Goal: Information Seeking & Learning: Learn about a topic

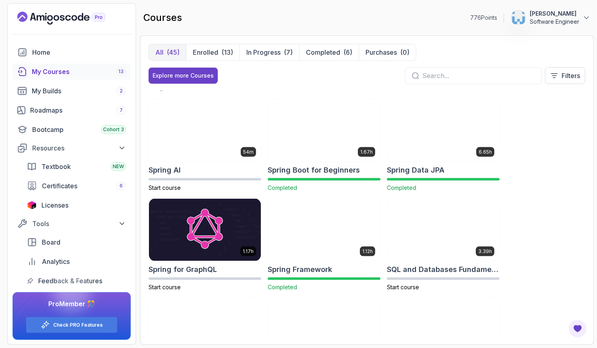
scroll to position [1251, 0]
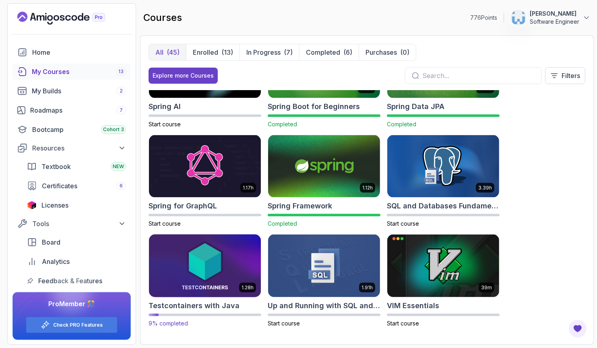
click at [198, 306] on h2 "Testcontainers with Java" at bounding box center [194, 305] width 91 height 11
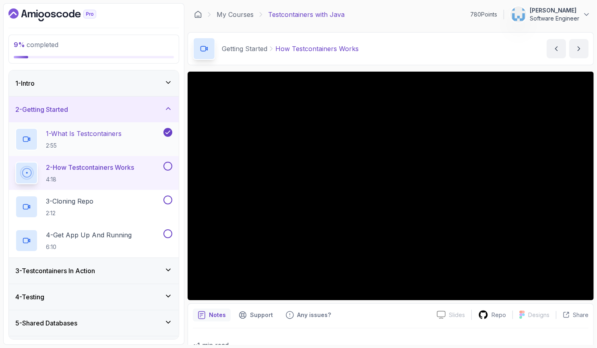
click at [109, 139] on h2 "1 - What Is Testcontainers 2:55" at bounding box center [84, 139] width 76 height 21
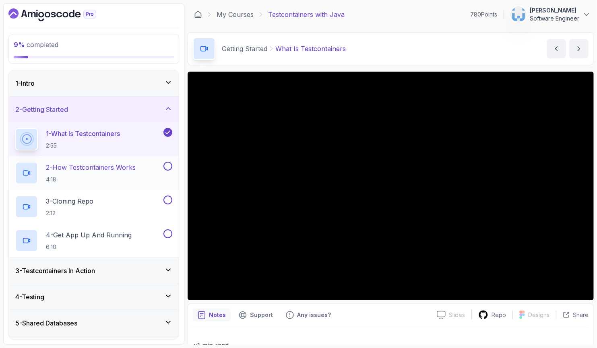
click at [144, 169] on div "2 - How Testcontainers Works 4:18" at bounding box center [88, 173] width 147 height 23
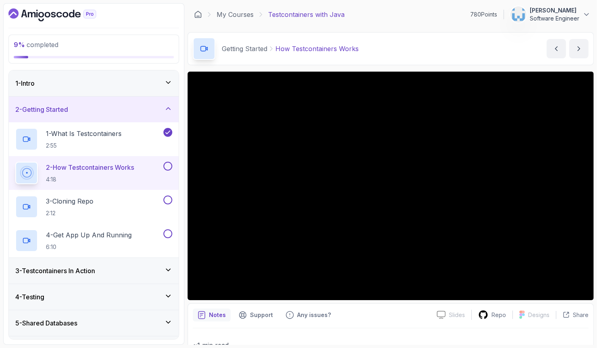
scroll to position [22, 0]
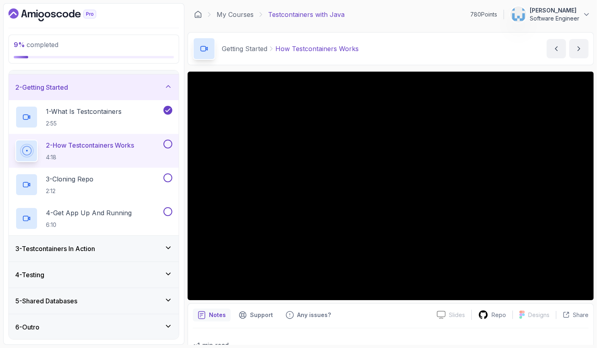
click at [149, 324] on div "6 - Outro" at bounding box center [93, 327] width 157 height 10
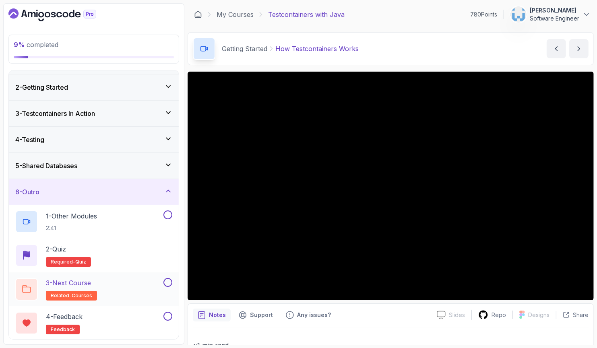
click at [171, 283] on button at bounding box center [167, 282] width 9 height 9
click at [167, 317] on button at bounding box center [167, 316] width 9 height 9
click at [170, 190] on icon at bounding box center [168, 191] width 8 height 8
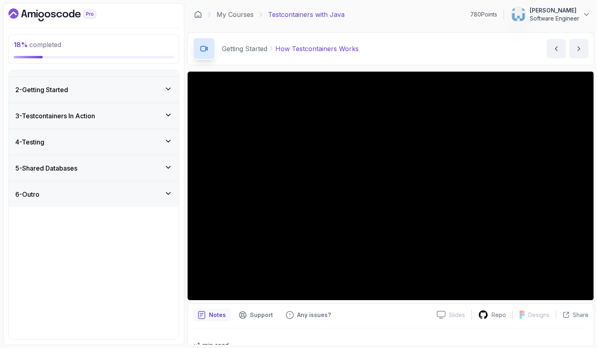
scroll to position [0, 0]
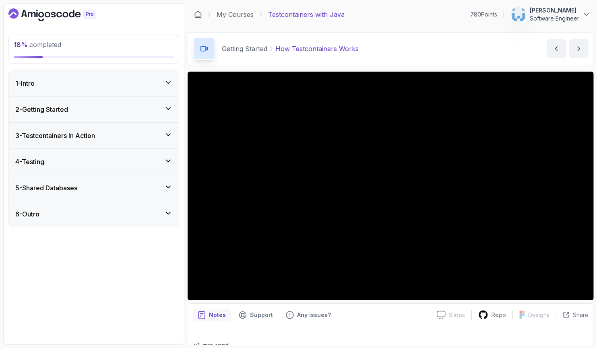
click at [167, 192] on div "5 - Shared Databases" at bounding box center [93, 188] width 157 height 10
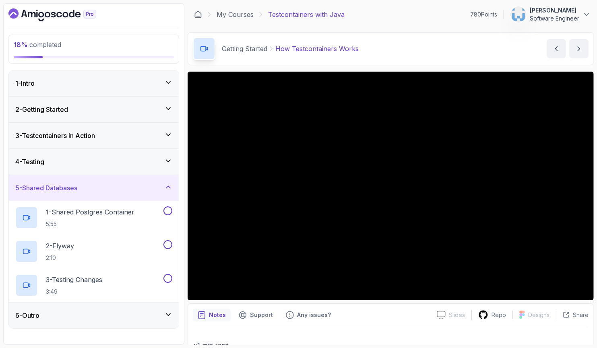
click at [167, 190] on icon at bounding box center [168, 187] width 8 height 8
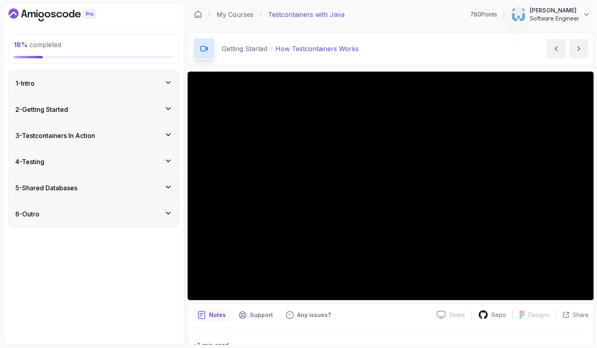
click at [143, 134] on div "3 - Testcontainers In Action" at bounding box center [93, 136] width 157 height 10
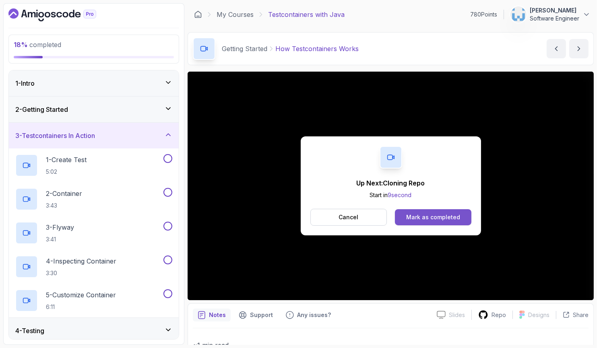
click at [424, 217] on div "Mark as completed" at bounding box center [433, 217] width 54 height 8
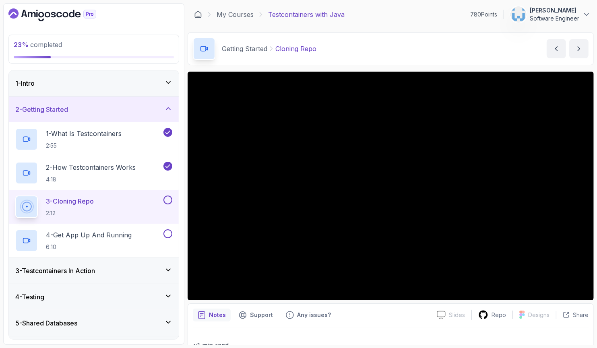
click at [166, 200] on button at bounding box center [167, 200] width 9 height 9
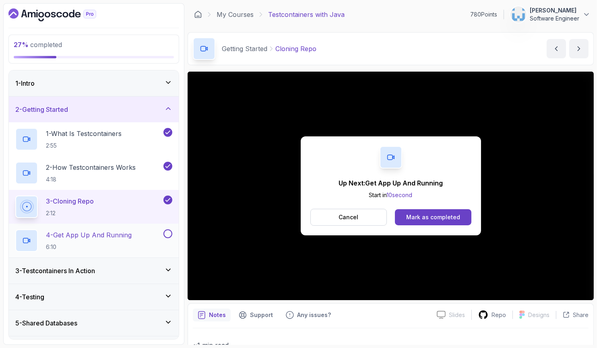
click at [146, 233] on div "4 - Get App Up And Running 6:10" at bounding box center [88, 240] width 147 height 23
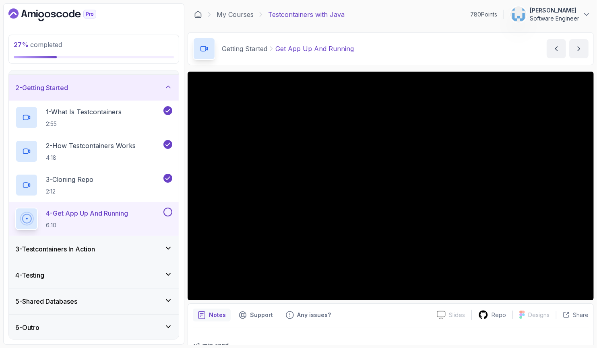
scroll to position [22, 0]
click at [122, 248] on div "3 - Testcontainers In Action" at bounding box center [93, 249] width 157 height 10
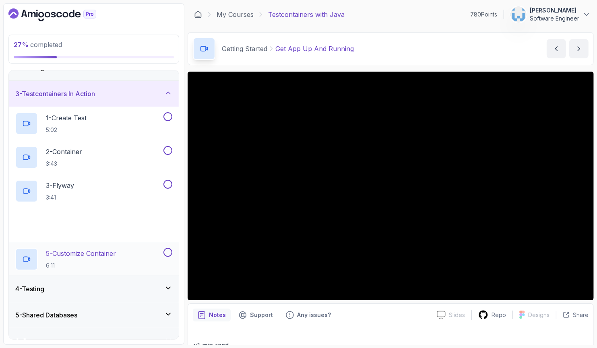
scroll to position [56, 0]
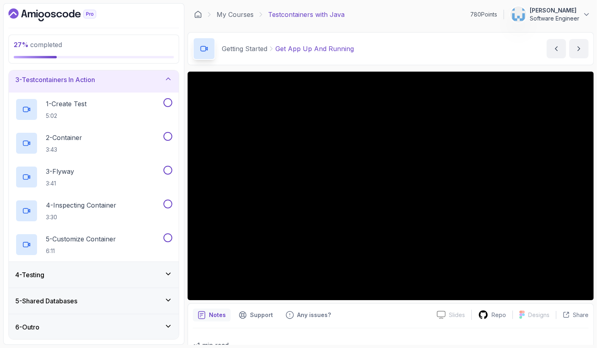
click at [117, 274] on div "4 - Testing" at bounding box center [93, 275] width 157 height 10
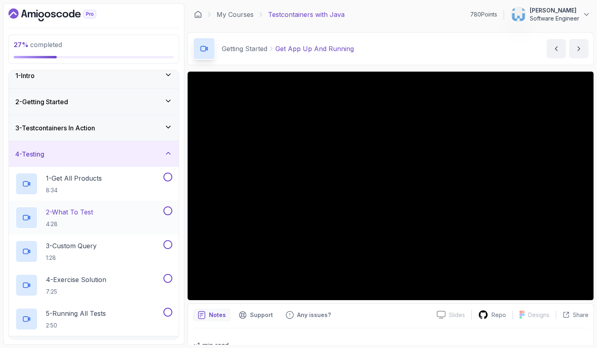
scroll to position [7, 0]
click at [118, 157] on div "4 - Testing" at bounding box center [93, 155] width 157 height 10
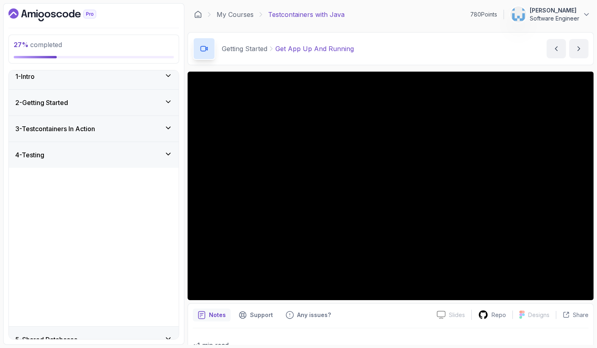
scroll to position [0, 0]
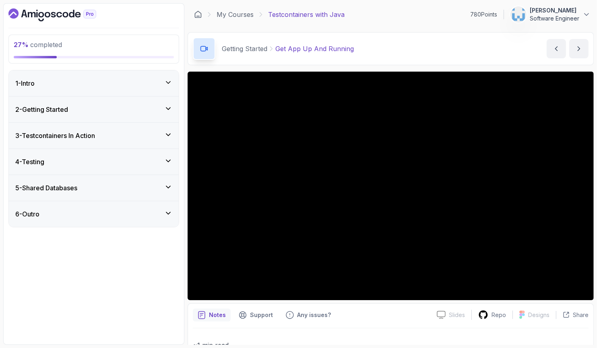
click at [114, 216] on div "6 - Outro" at bounding box center [93, 214] width 157 height 10
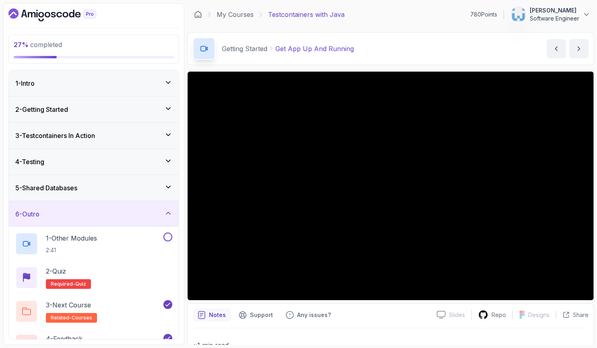
click at [118, 212] on div "6 - Outro" at bounding box center [93, 214] width 157 height 10
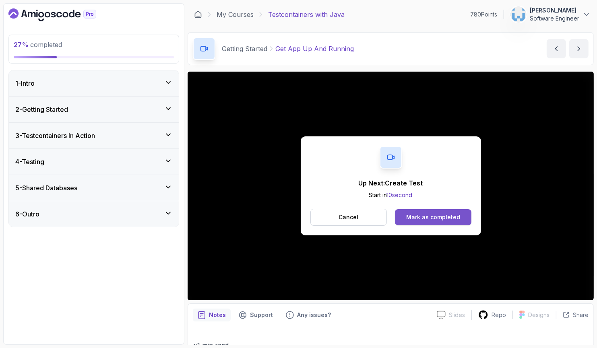
click at [455, 219] on div "Mark as completed" at bounding box center [433, 217] width 54 height 8
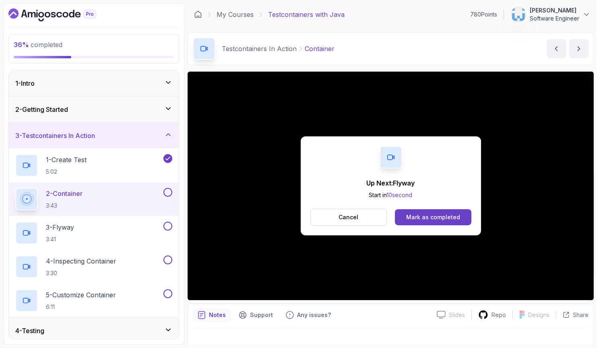
click at [440, 222] on button "Mark as completed" at bounding box center [433, 217] width 76 height 16
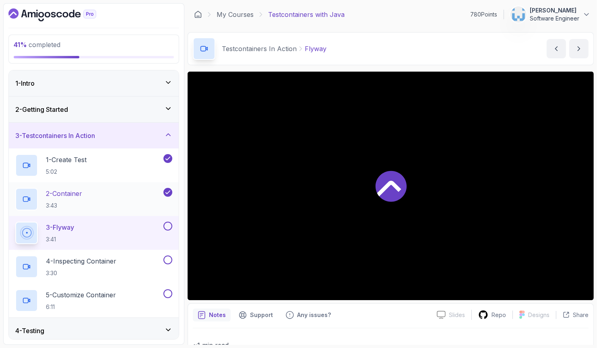
click at [129, 198] on div "2 - Container 3:43" at bounding box center [88, 199] width 147 height 23
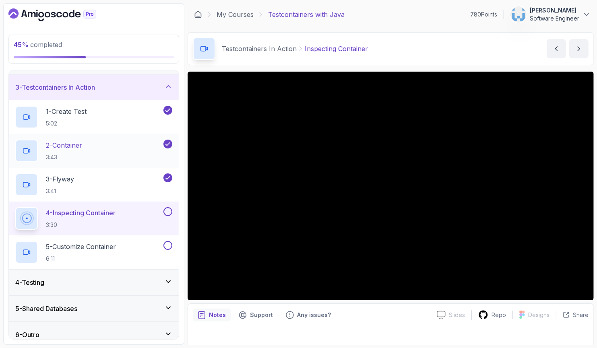
scroll to position [56, 0]
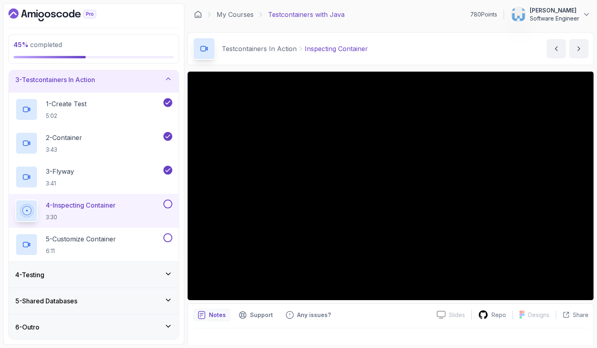
click at [128, 275] on div "4 - Testing" at bounding box center [93, 275] width 157 height 10
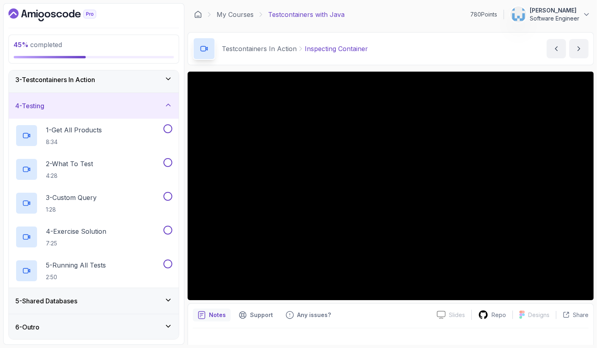
click at [157, 103] on div "4 - Testing" at bounding box center [93, 106] width 157 height 10
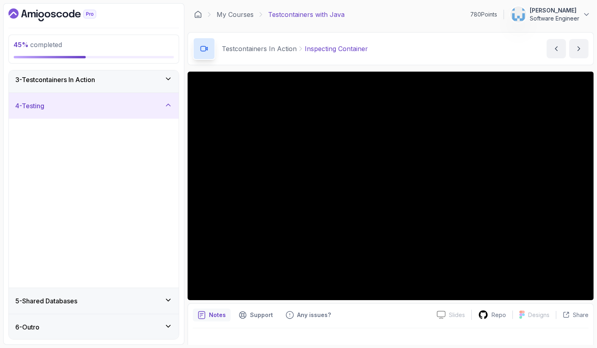
scroll to position [0, 0]
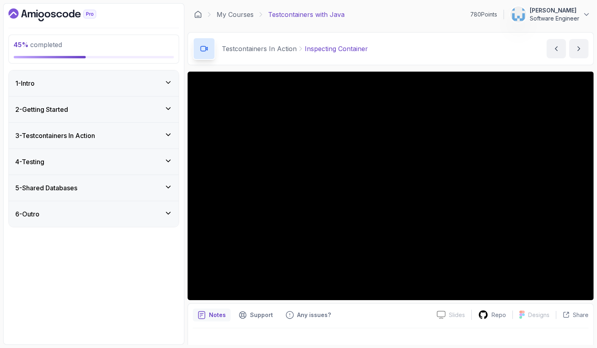
click at [137, 136] on div "3 - Testcontainers In Action" at bounding box center [93, 136] width 157 height 10
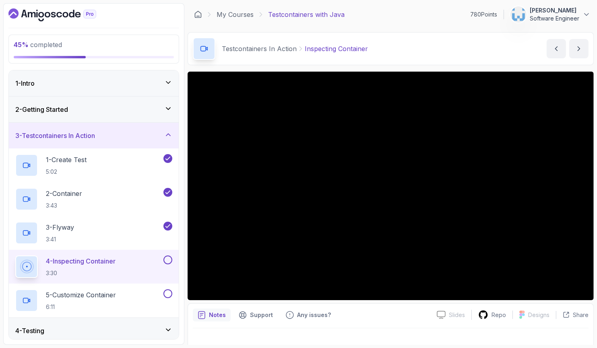
click at [135, 138] on div "3 - Testcontainers In Action" at bounding box center [93, 136] width 157 height 10
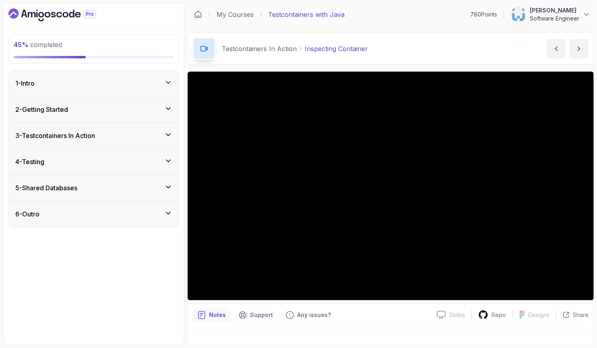
click at [122, 185] on div "5 - Shared Databases" at bounding box center [93, 188] width 157 height 10
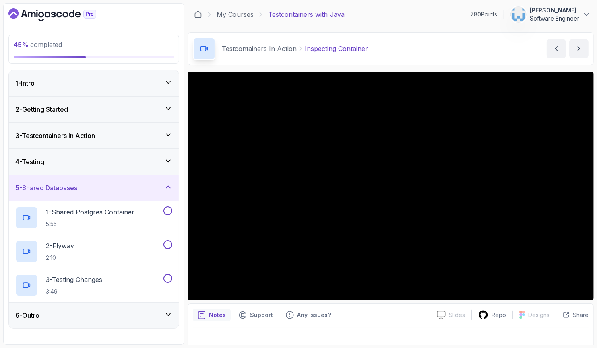
click at [122, 185] on div "5 - Shared Databases" at bounding box center [93, 188] width 157 height 10
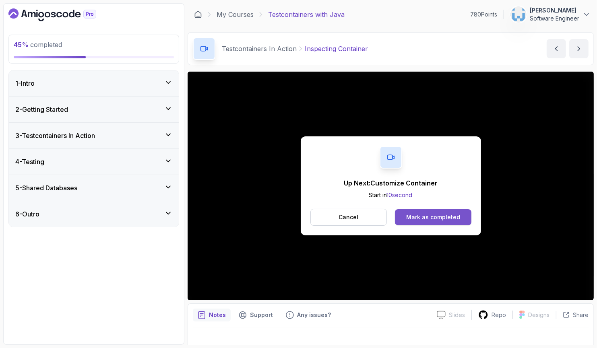
click at [448, 214] on div "Mark as completed" at bounding box center [433, 217] width 54 height 8
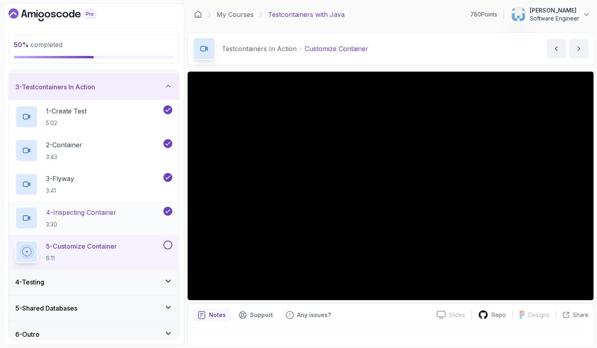
scroll to position [56, 0]
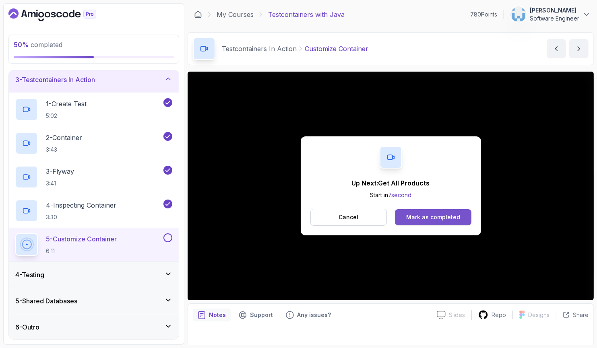
click at [459, 214] on button "Mark as completed" at bounding box center [433, 217] width 76 height 16
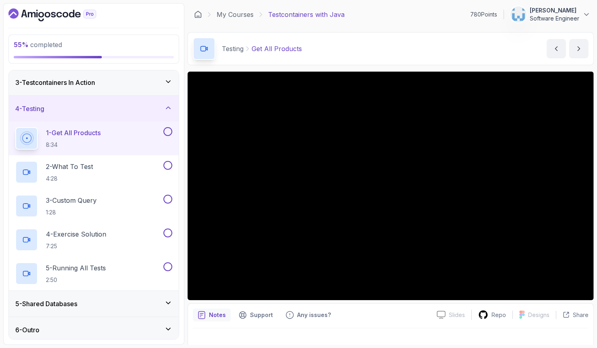
scroll to position [54, 0]
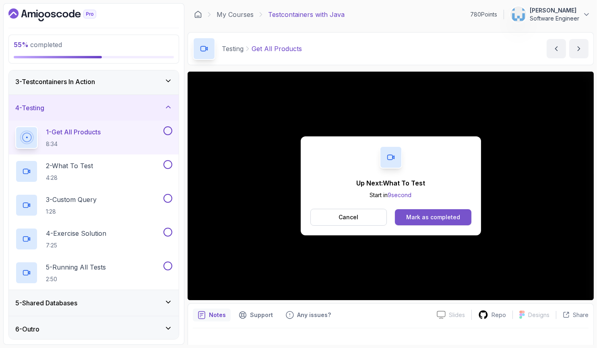
click at [424, 219] on div "Mark as completed" at bounding box center [433, 217] width 54 height 8
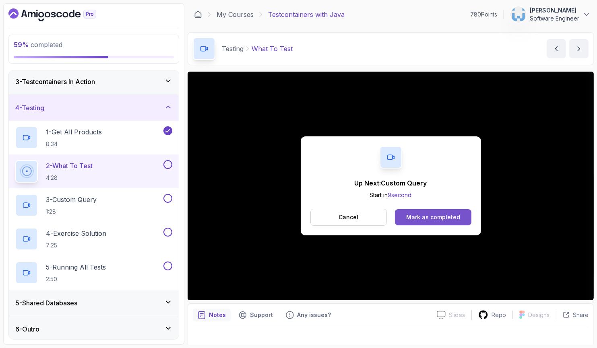
click at [450, 220] on div "Mark as completed" at bounding box center [433, 217] width 54 height 8
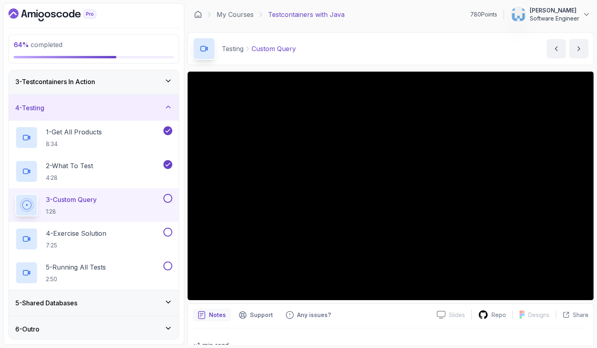
click at [168, 198] on button at bounding box center [167, 198] width 9 height 9
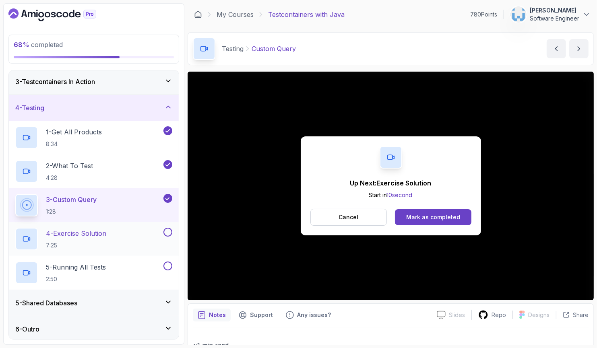
click at [111, 233] on div "4 - Exercise Solution 7:25" at bounding box center [88, 239] width 147 height 23
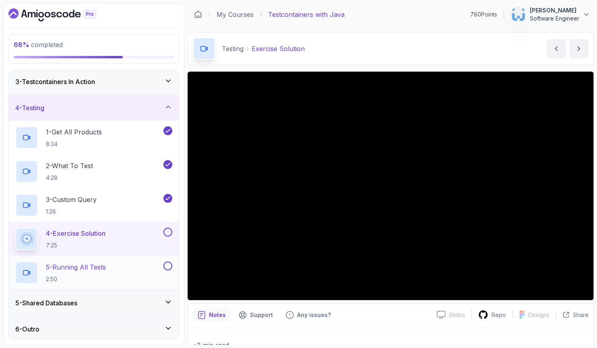
scroll to position [56, 0]
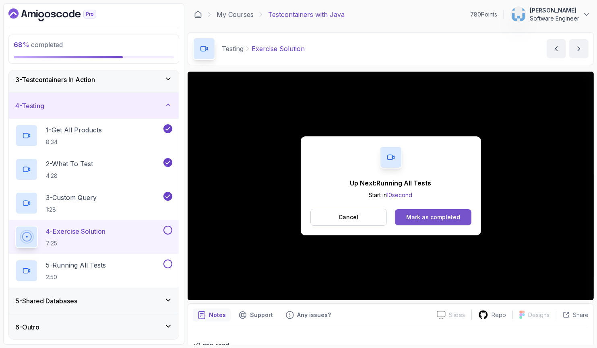
click at [437, 219] on div "Mark as completed" at bounding box center [433, 217] width 54 height 8
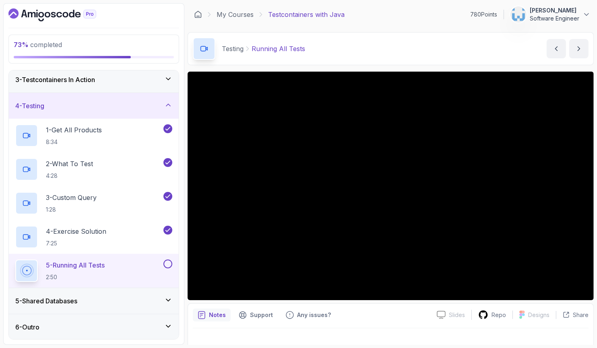
scroll to position [11, 0]
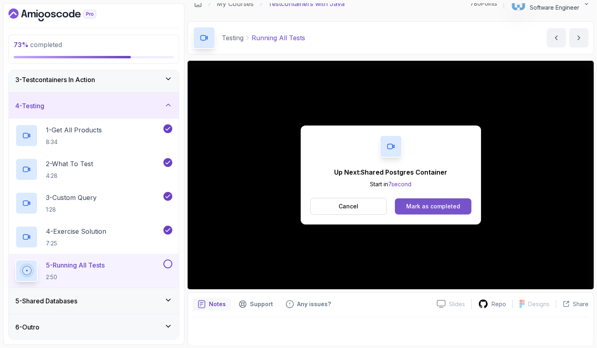
click at [425, 209] on div "Mark as completed" at bounding box center [433, 206] width 54 height 8
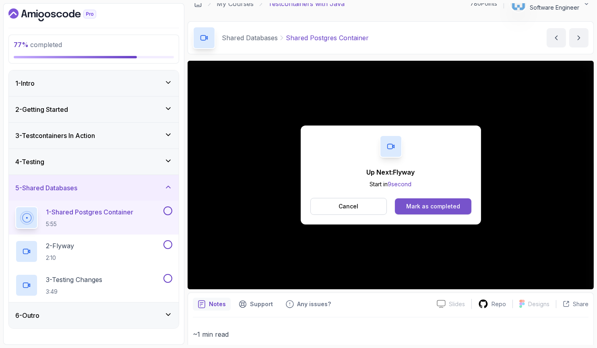
click at [433, 208] on div "Mark as completed" at bounding box center [433, 206] width 54 height 8
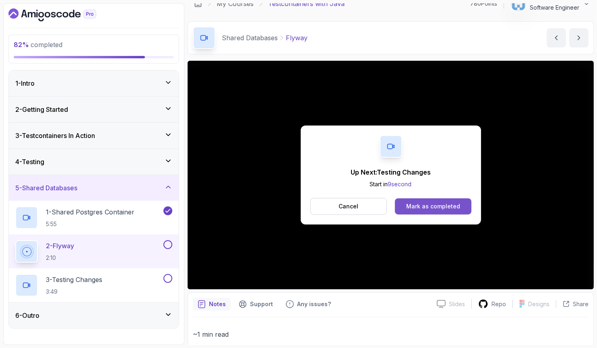
click at [445, 208] on div "Mark as completed" at bounding box center [433, 206] width 54 height 8
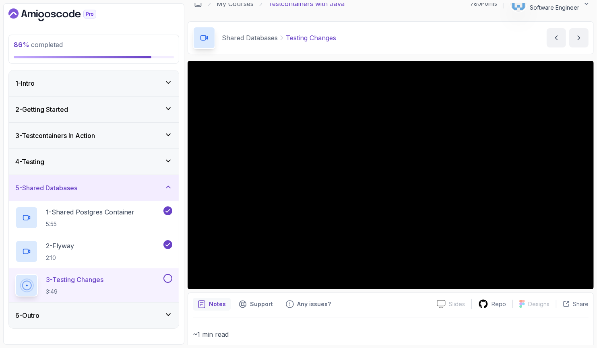
click at [169, 279] on button at bounding box center [167, 278] width 9 height 9
click at [159, 85] on div "1 - Intro" at bounding box center [93, 84] width 157 height 10
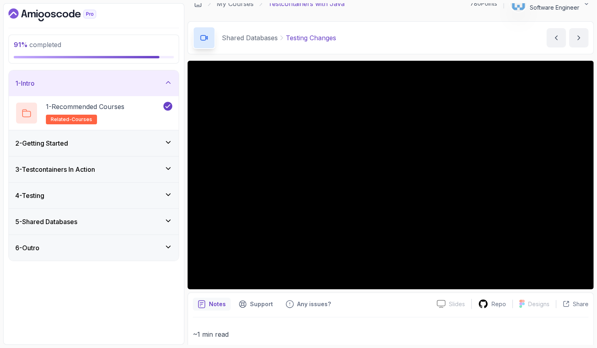
click at [160, 83] on div "1 - Intro" at bounding box center [93, 84] width 157 height 10
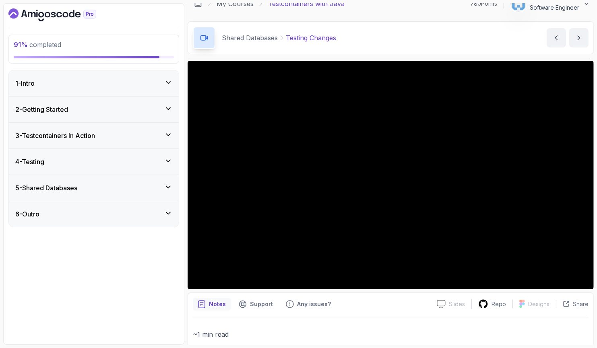
click at [150, 107] on div "2 - Getting Started" at bounding box center [93, 110] width 157 height 10
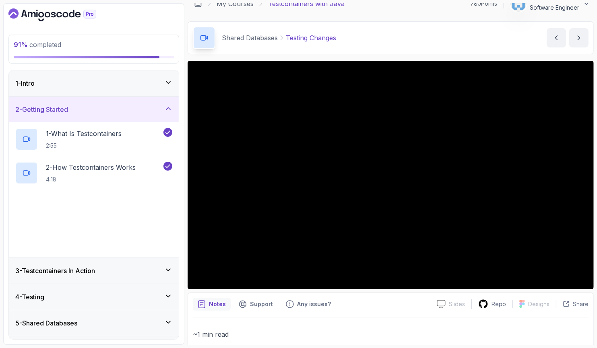
click at [151, 105] on div "2 - Getting Started" at bounding box center [93, 110] width 157 height 10
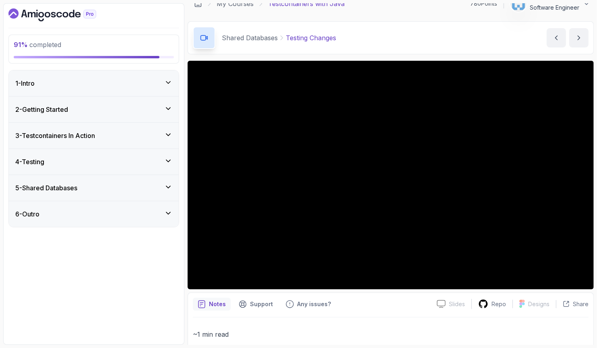
click at [145, 137] on div "3 - Testcontainers In Action" at bounding box center [93, 136] width 157 height 10
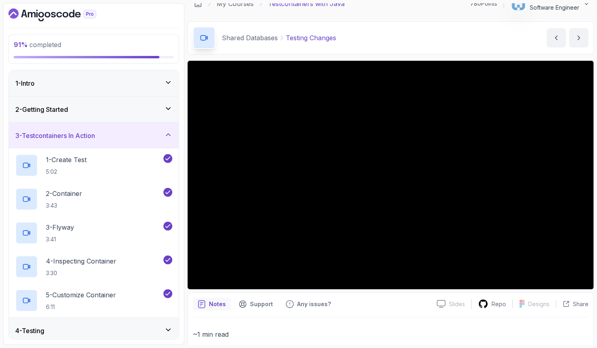
click at [145, 134] on div "3 - Testcontainers In Action" at bounding box center [93, 136] width 157 height 10
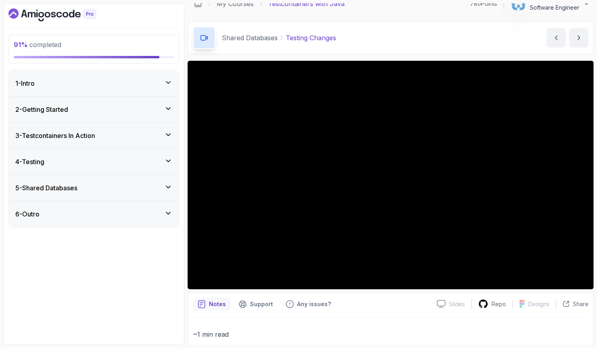
click at [142, 160] on div "4 - Testing" at bounding box center [93, 162] width 157 height 10
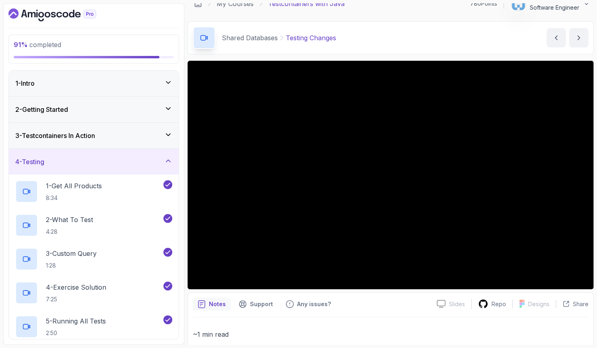
click at [142, 160] on div "4 - Testing" at bounding box center [93, 162] width 157 height 10
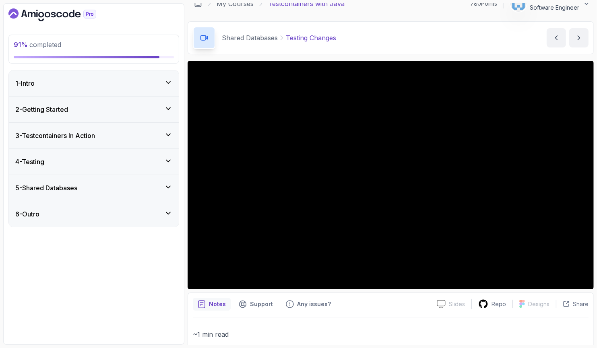
click at [140, 192] on div "5 - Shared Databases" at bounding box center [94, 188] width 170 height 26
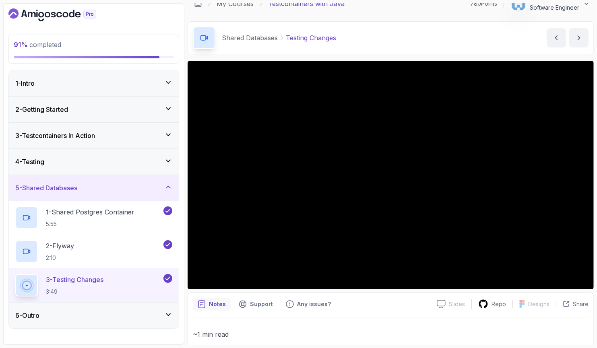
click at [141, 189] on div "5 - Shared Databases" at bounding box center [93, 188] width 157 height 10
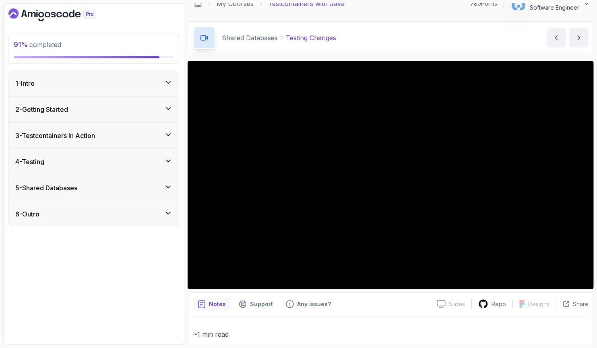
click at [133, 216] on div "6 - Outro" at bounding box center [93, 214] width 157 height 10
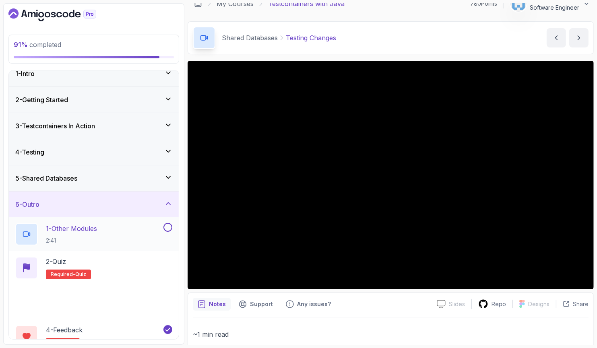
scroll to position [22, 0]
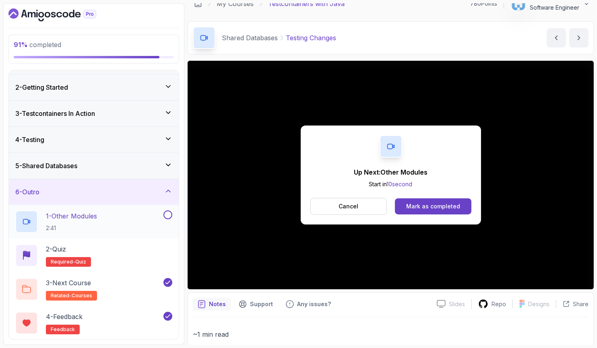
click at [128, 223] on div "1 - Other Modules 2:41" at bounding box center [88, 222] width 147 height 23
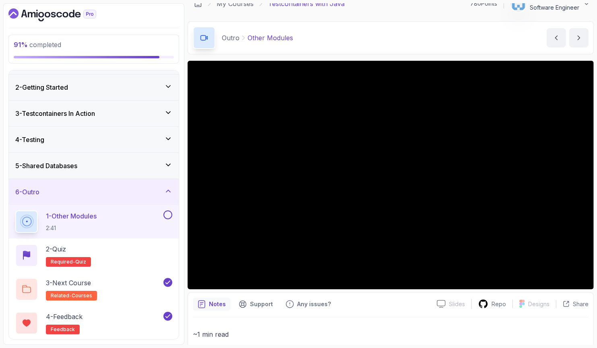
click at [167, 215] on button at bounding box center [167, 215] width 9 height 9
click at [132, 250] on div "2 - Quiz Required- quiz" at bounding box center [93, 255] width 157 height 23
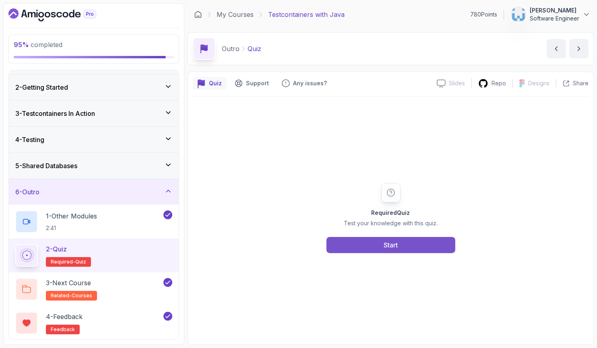
click at [382, 245] on button "Start" at bounding box center [390, 245] width 129 height 16
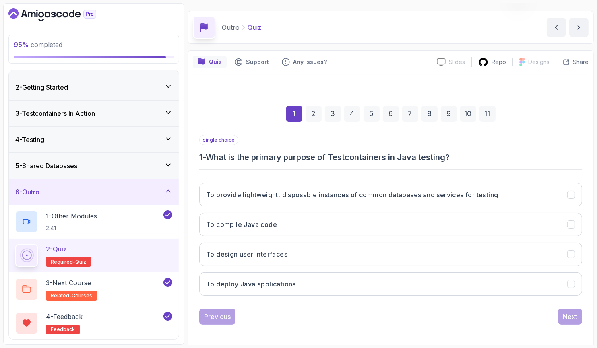
scroll to position [23, 0]
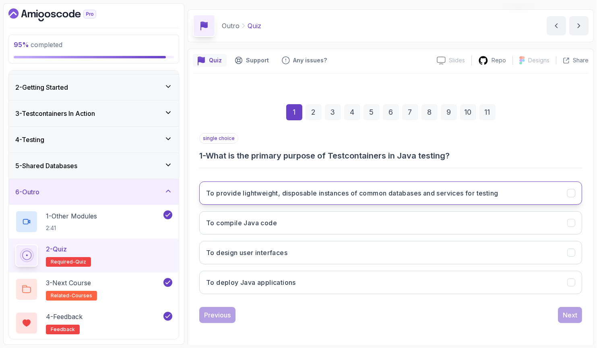
click at [461, 193] on h3 "To provide lightweight, disposable instances of common databases and services f…" at bounding box center [352, 193] width 292 height 10
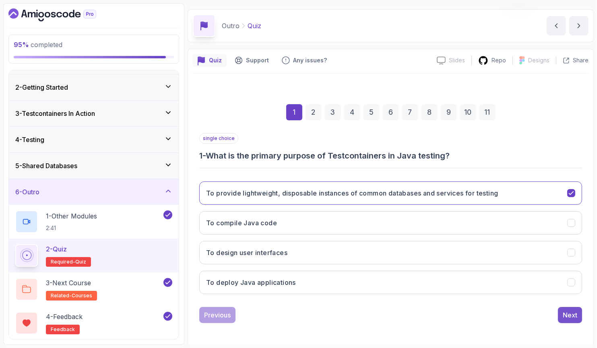
click at [571, 312] on div "Next" at bounding box center [570, 315] width 14 height 10
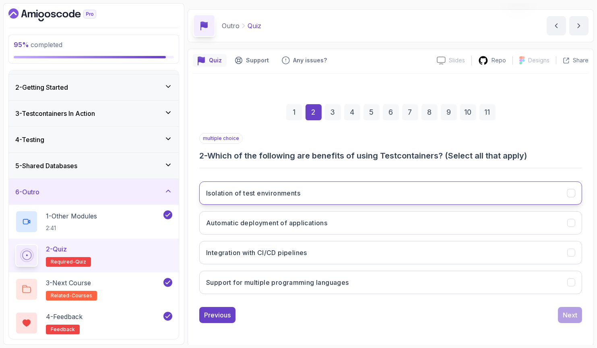
click at [261, 196] on h3 "Isolation of test environments" at bounding box center [253, 193] width 94 height 10
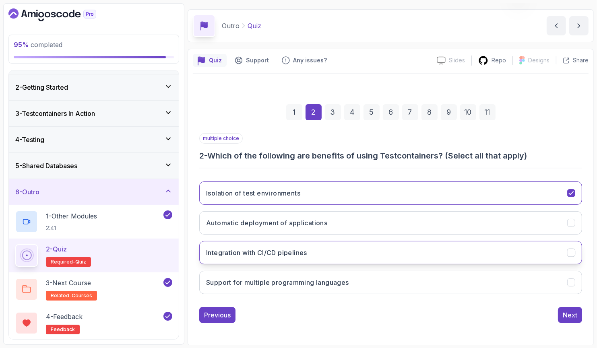
click at [256, 253] on h3 "Integration with CI/CD pipelines" at bounding box center [256, 253] width 101 height 10
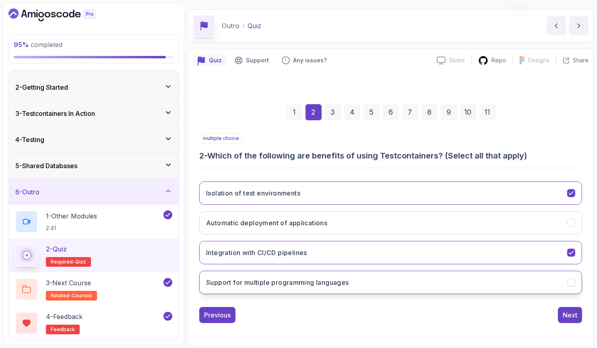
click at [288, 287] on button "Support for multiple programming languages" at bounding box center [390, 282] width 383 height 23
click at [569, 316] on div "Next" at bounding box center [570, 315] width 14 height 10
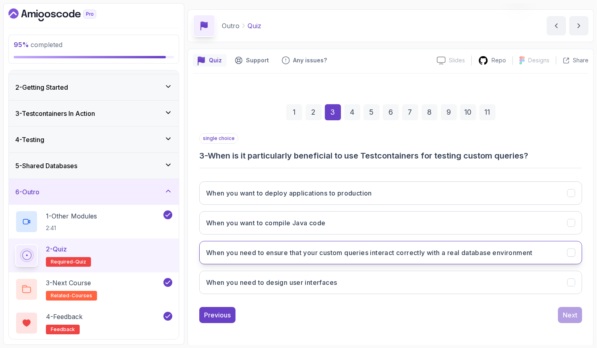
click at [339, 254] on h3 "When you need to ensure that your custom queries interact correctly with a real…" at bounding box center [369, 253] width 326 height 10
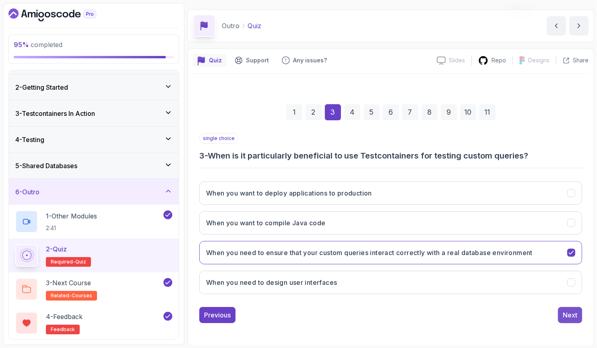
click at [569, 312] on div "Next" at bounding box center [570, 315] width 14 height 10
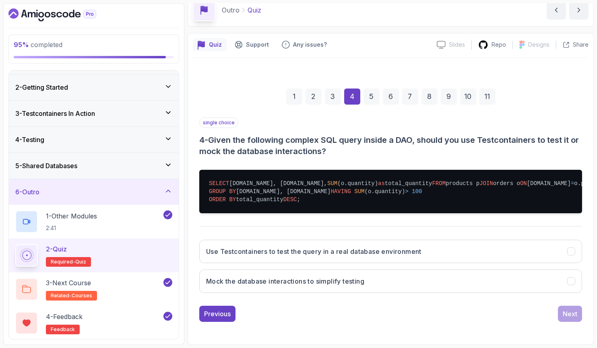
scroll to position [70, 0]
click at [302, 256] on h3 "Use Testcontainers to test the query in a real database environment" at bounding box center [313, 252] width 215 height 10
click at [574, 311] on div "Next" at bounding box center [570, 314] width 14 height 10
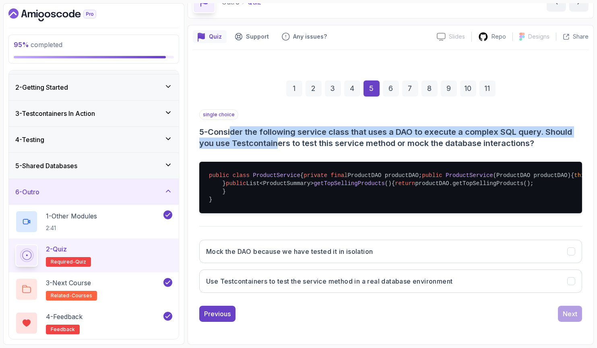
drag, startPoint x: 234, startPoint y: 106, endPoint x: 276, endPoint y: 123, distance: 45.0
click at [276, 126] on h3 "5 - Consider the following service class that uses a DAO to execute a complex S…" at bounding box center [390, 137] width 383 height 23
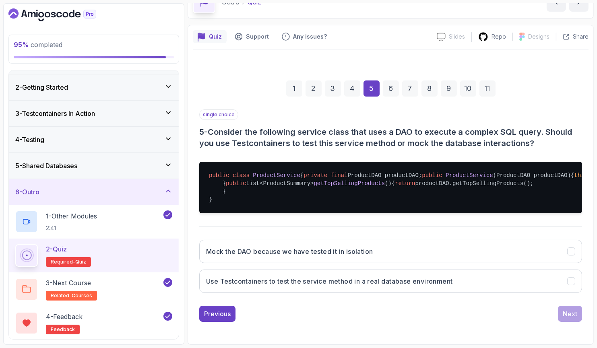
click at [287, 126] on h3 "5 - Consider the following service class that uses a DAO to execute a complex S…" at bounding box center [390, 137] width 383 height 23
drag, startPoint x: 330, startPoint y: 119, endPoint x: 383, endPoint y: 122, distance: 53.2
click at [383, 126] on h3 "5 - Consider the following service class that uses a DAO to execute a complex S…" at bounding box center [390, 137] width 383 height 23
click at [405, 126] on h3 "5 - Consider the following service class that uses a DAO to execute a complex S…" at bounding box center [390, 137] width 383 height 23
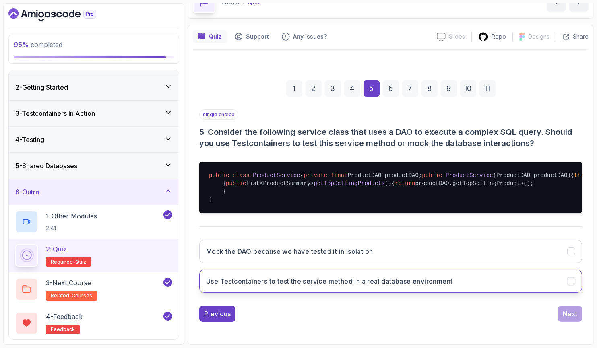
click at [399, 286] on h3 "Use Testcontainers to test the service method in a real database environment" at bounding box center [329, 282] width 246 height 10
click at [558, 316] on div "Previous Next" at bounding box center [390, 314] width 383 height 16
click at [570, 319] on div "Next" at bounding box center [570, 314] width 14 height 10
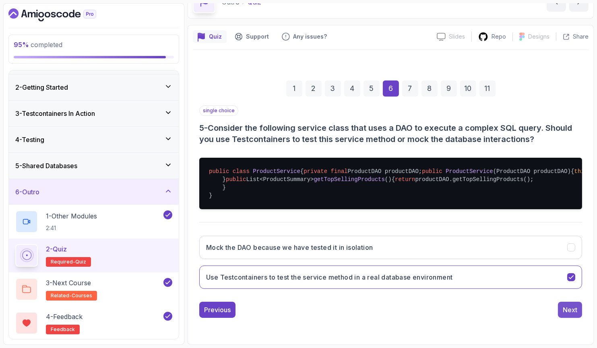
scroll to position [23, 0]
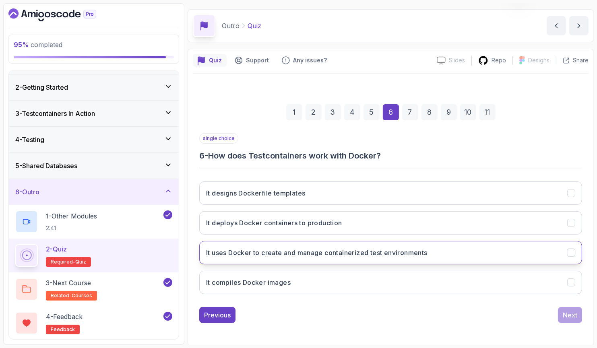
click at [361, 251] on h3 "It uses Docker to create and manage containerized test environments" at bounding box center [316, 253] width 221 height 10
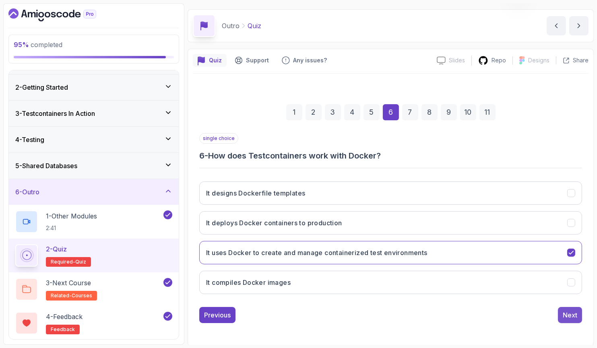
click at [570, 316] on div "Next" at bounding box center [570, 315] width 14 height 10
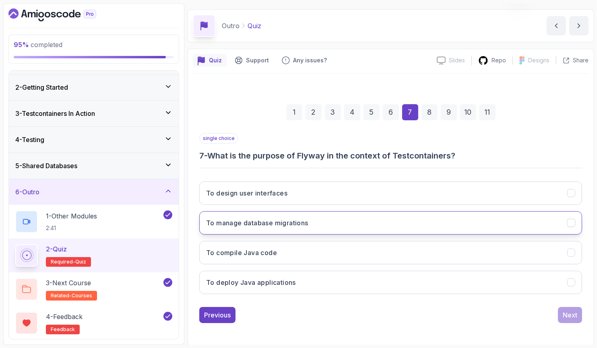
click at [263, 223] on h3 "To manage database migrations" at bounding box center [257, 223] width 102 height 10
click at [570, 315] on div "Next" at bounding box center [570, 315] width 14 height 10
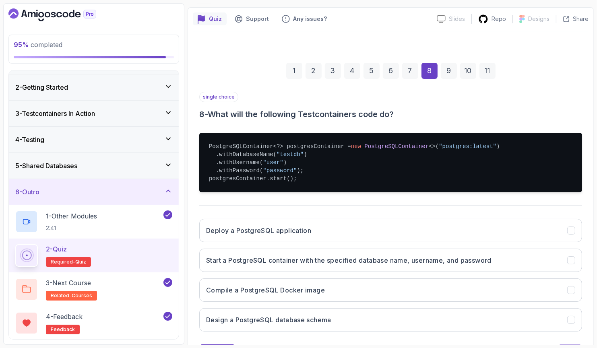
scroll to position [95, 0]
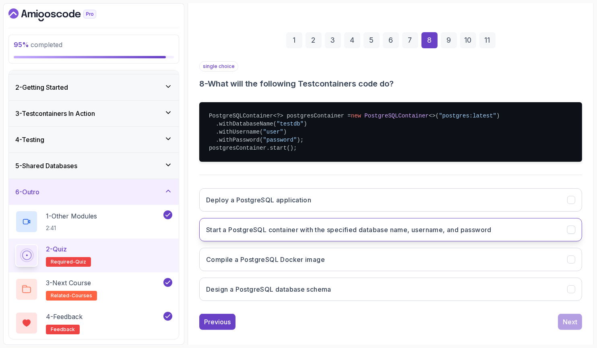
click at [358, 229] on h3 "Start a PostgreSQL container with the specified database name, username, and pa…" at bounding box center [348, 230] width 285 height 10
click at [578, 320] on button "Next" at bounding box center [570, 322] width 24 height 16
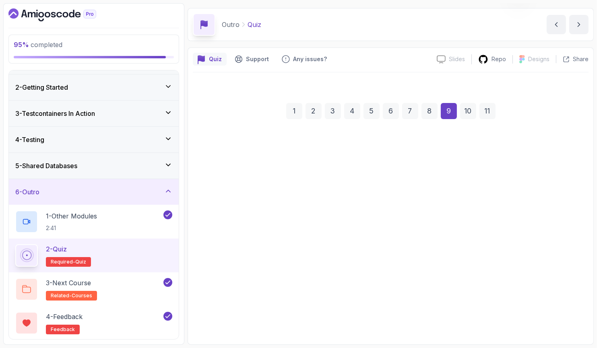
scroll to position [23, 0]
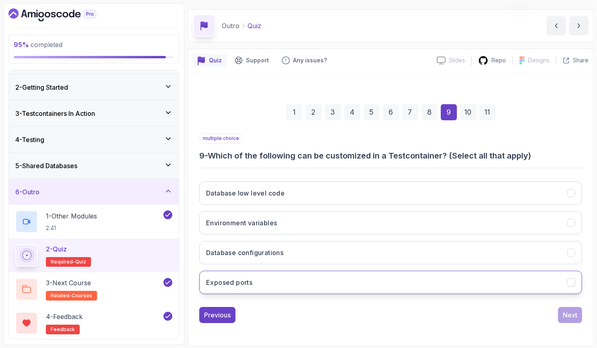
click at [270, 287] on button "Exposed ports" at bounding box center [390, 282] width 383 height 23
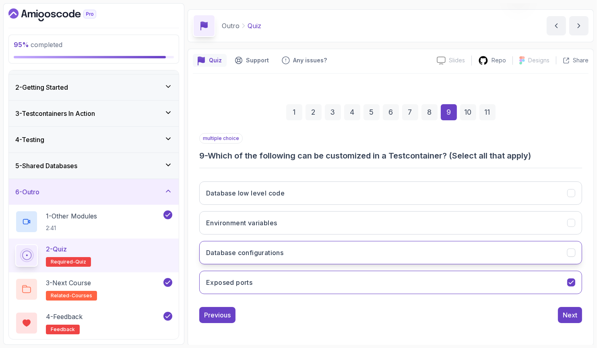
click at [281, 254] on h3 "Database configurations" at bounding box center [244, 253] width 77 height 10
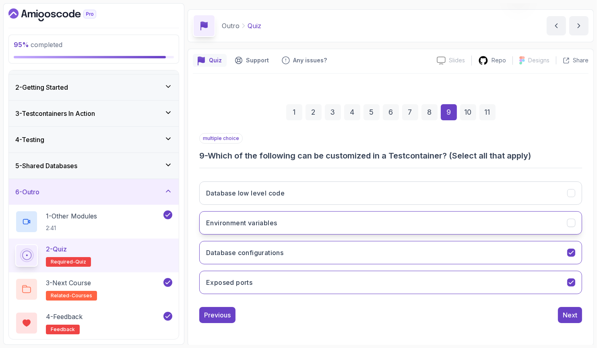
click at [446, 217] on button "Environment variables" at bounding box center [390, 222] width 383 height 23
click at [577, 308] on button "Next" at bounding box center [570, 315] width 24 height 16
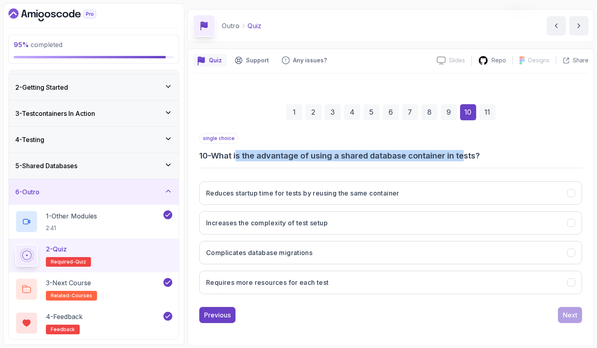
drag, startPoint x: 245, startPoint y: 155, endPoint x: 467, endPoint y: 155, distance: 222.2
click at [467, 155] on h3 "10 - What is the advantage of using a shared database container in tests?" at bounding box center [390, 155] width 383 height 11
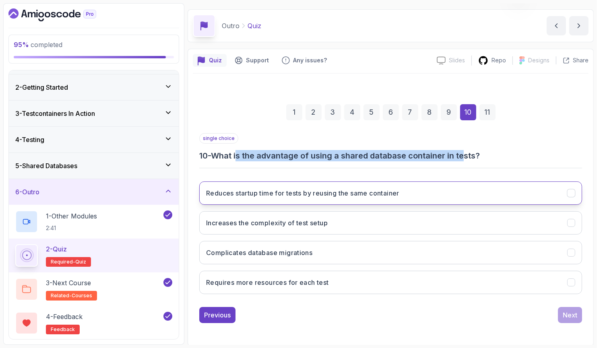
click at [384, 195] on h3 "Reduces startup time for tests by reusing the same container" at bounding box center [302, 193] width 193 height 10
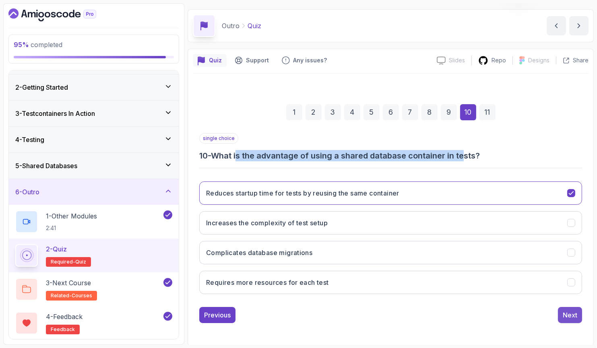
click at [560, 311] on button "Next" at bounding box center [570, 315] width 24 height 16
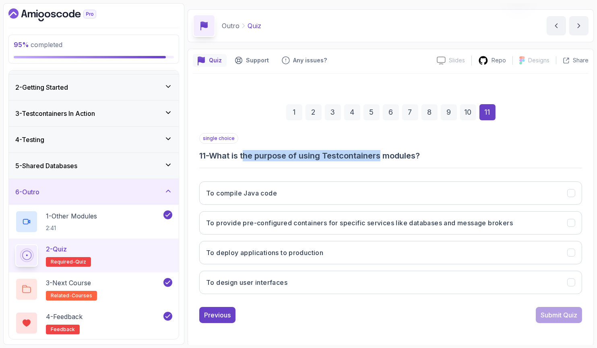
drag, startPoint x: 247, startPoint y: 156, endPoint x: 383, endPoint y: 158, distance: 136.5
click at [383, 158] on h3 "11 - What is the purpose of using Testcontainers modules?" at bounding box center [390, 155] width 383 height 11
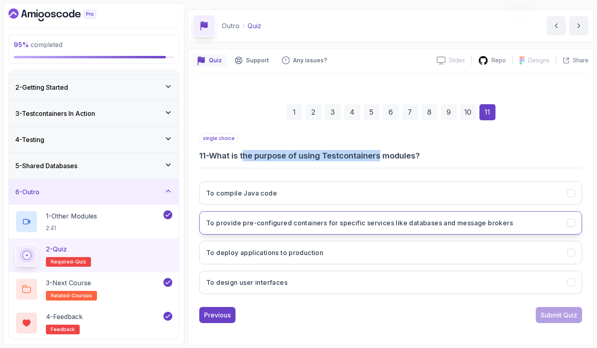
click at [353, 223] on h3 "To provide pre-configured containers for specific services like databases and m…" at bounding box center [359, 223] width 307 height 10
click at [547, 315] on div "Submit Quiz" at bounding box center [559, 315] width 37 height 10
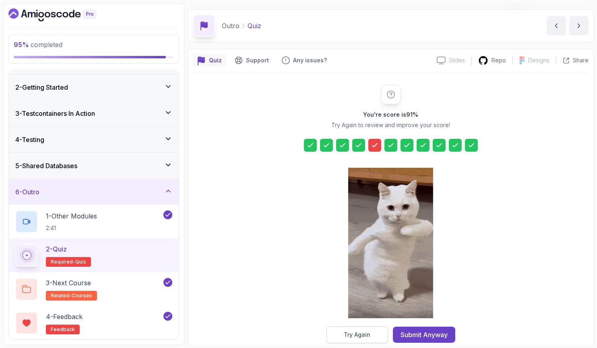
click at [376, 335] on button "Try Again" at bounding box center [357, 334] width 62 height 17
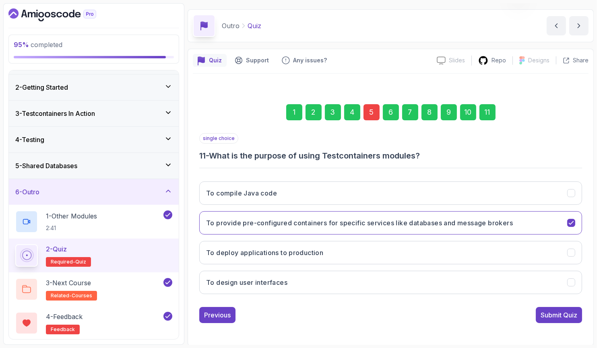
click at [372, 109] on div "5" at bounding box center [372, 112] width 16 height 16
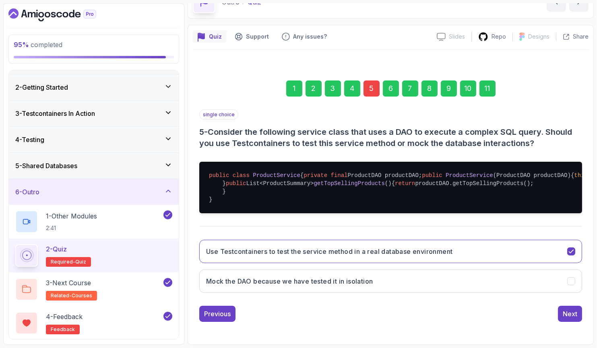
scroll to position [102, 0]
click at [331, 279] on h3 "Mock the DAO because we have tested it in isolation" at bounding box center [289, 282] width 167 height 10
click at [489, 81] on div "11" at bounding box center [487, 89] width 16 height 16
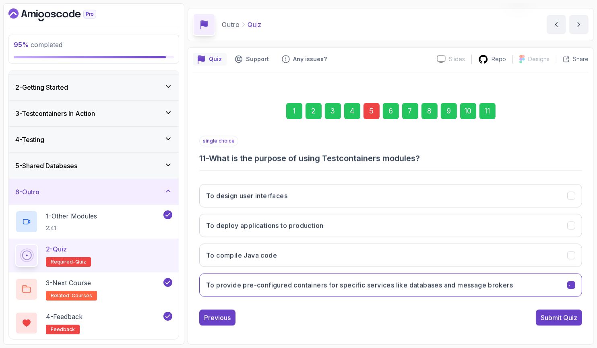
scroll to position [23, 0]
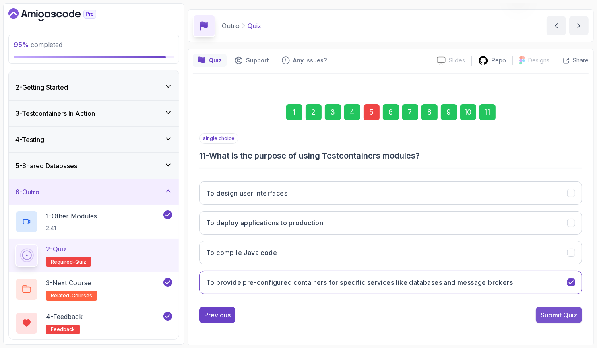
click at [555, 316] on div "Submit Quiz" at bounding box center [559, 315] width 37 height 10
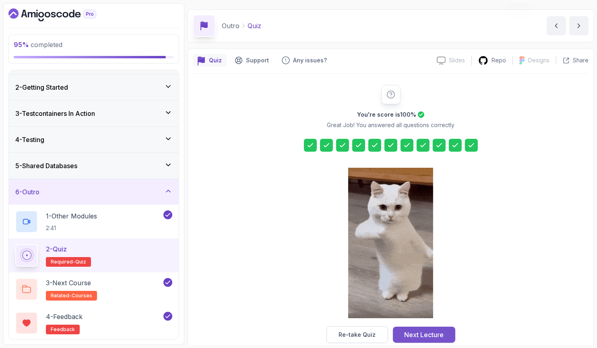
click at [409, 335] on div "Next Lecture" at bounding box center [423, 335] width 39 height 10
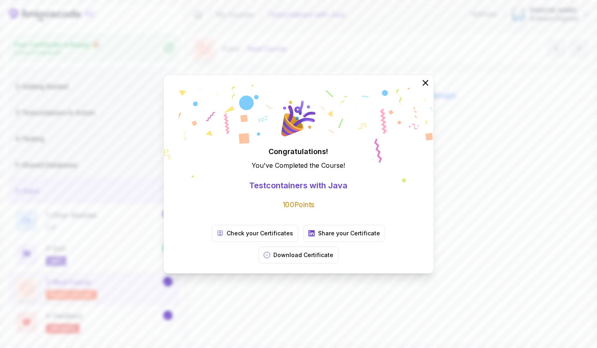
scroll to position [19, 0]
click at [424, 88] on icon at bounding box center [425, 83] width 10 height 10
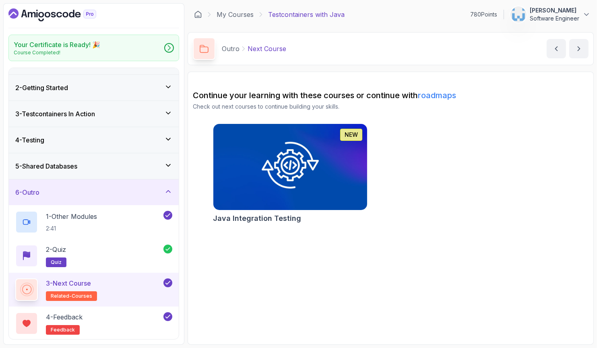
click at [245, 217] on h2 "Java Integration Testing" at bounding box center [257, 218] width 88 height 11
